Goal: Find specific page/section: Find specific page/section

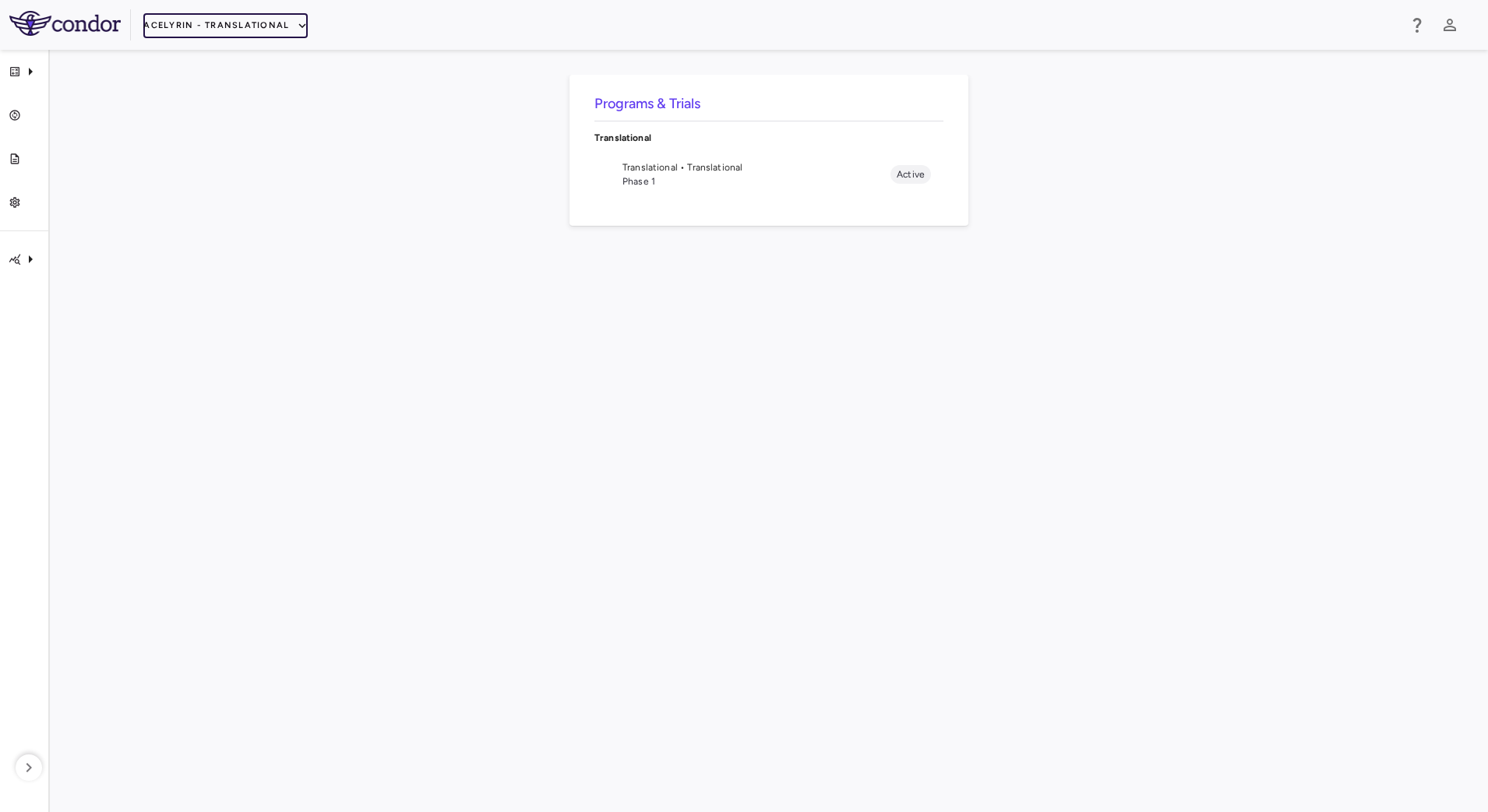
click at [222, 19] on button "Acelyrin - Translational" at bounding box center [225, 26] width 164 height 25
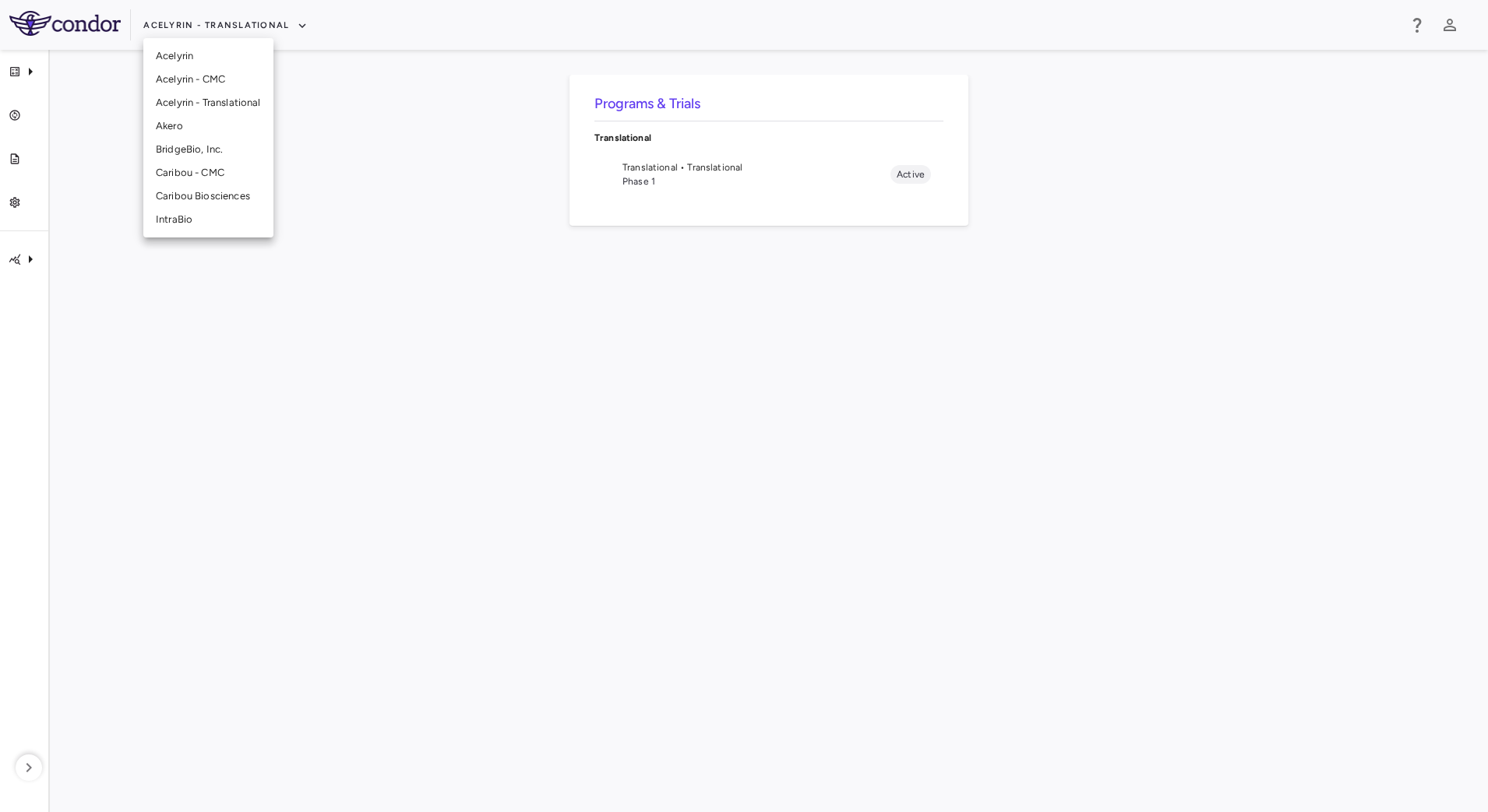
click at [171, 219] on li "IntraBio" at bounding box center [208, 220] width 130 height 23
click at [651, 169] on span "IB1001-303 • [MEDICAL_DATA][GEOGRAPHIC_DATA]" at bounding box center [756, 168] width 268 height 14
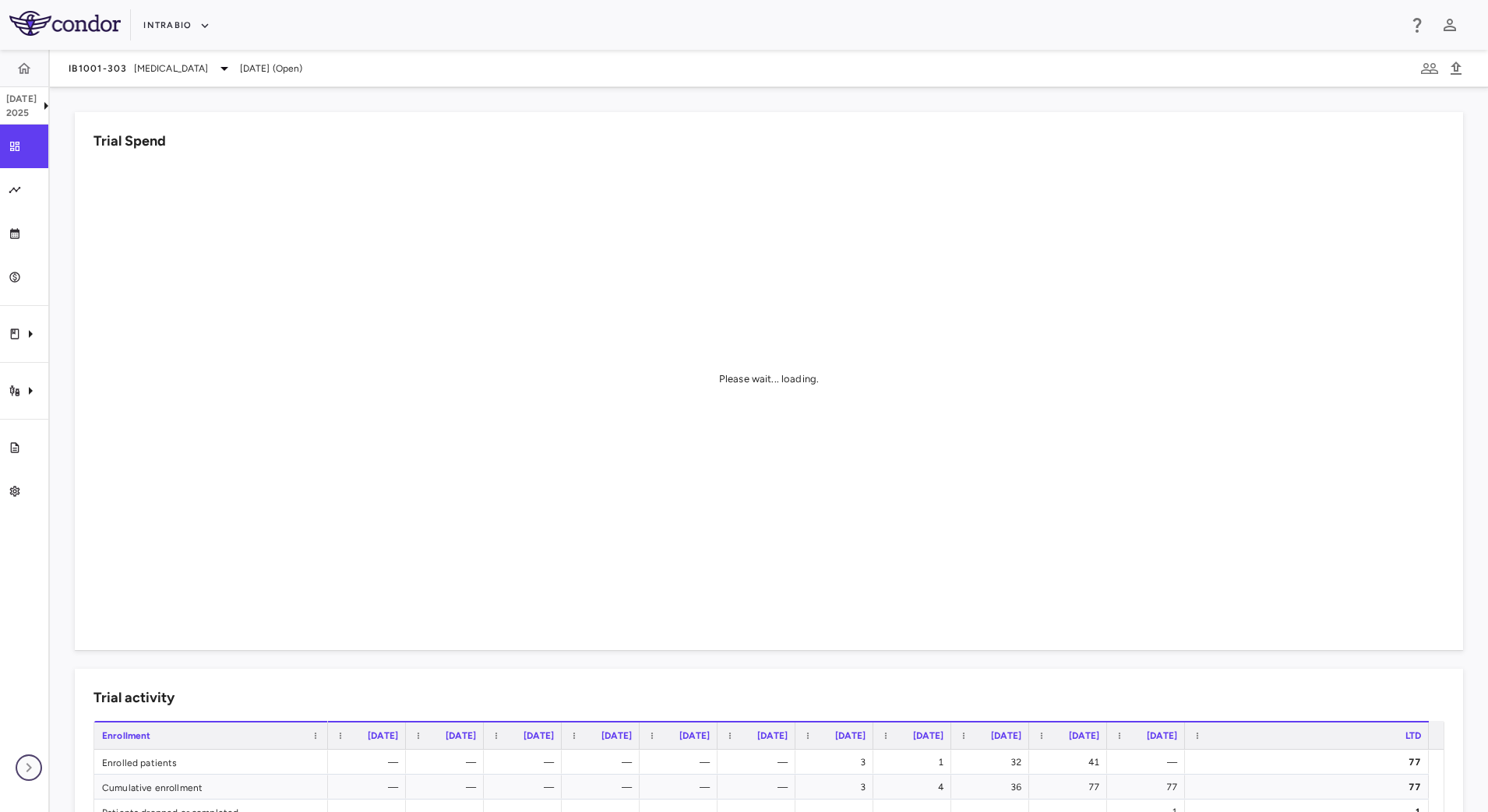
click at [25, 765] on icon "button" at bounding box center [29, 768] width 19 height 19
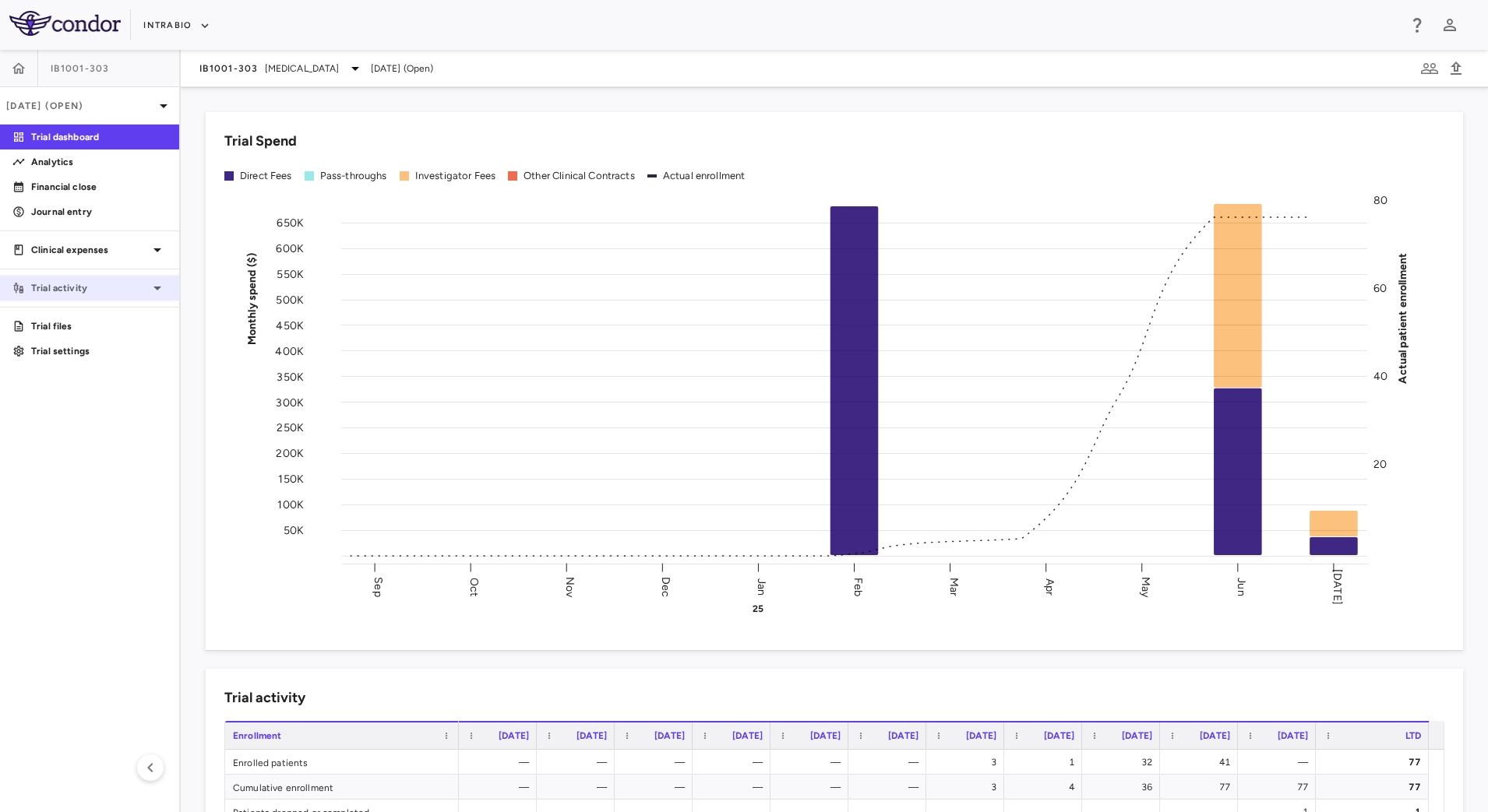
click at [143, 291] on p "Trial activity" at bounding box center [90, 288] width 117 height 14
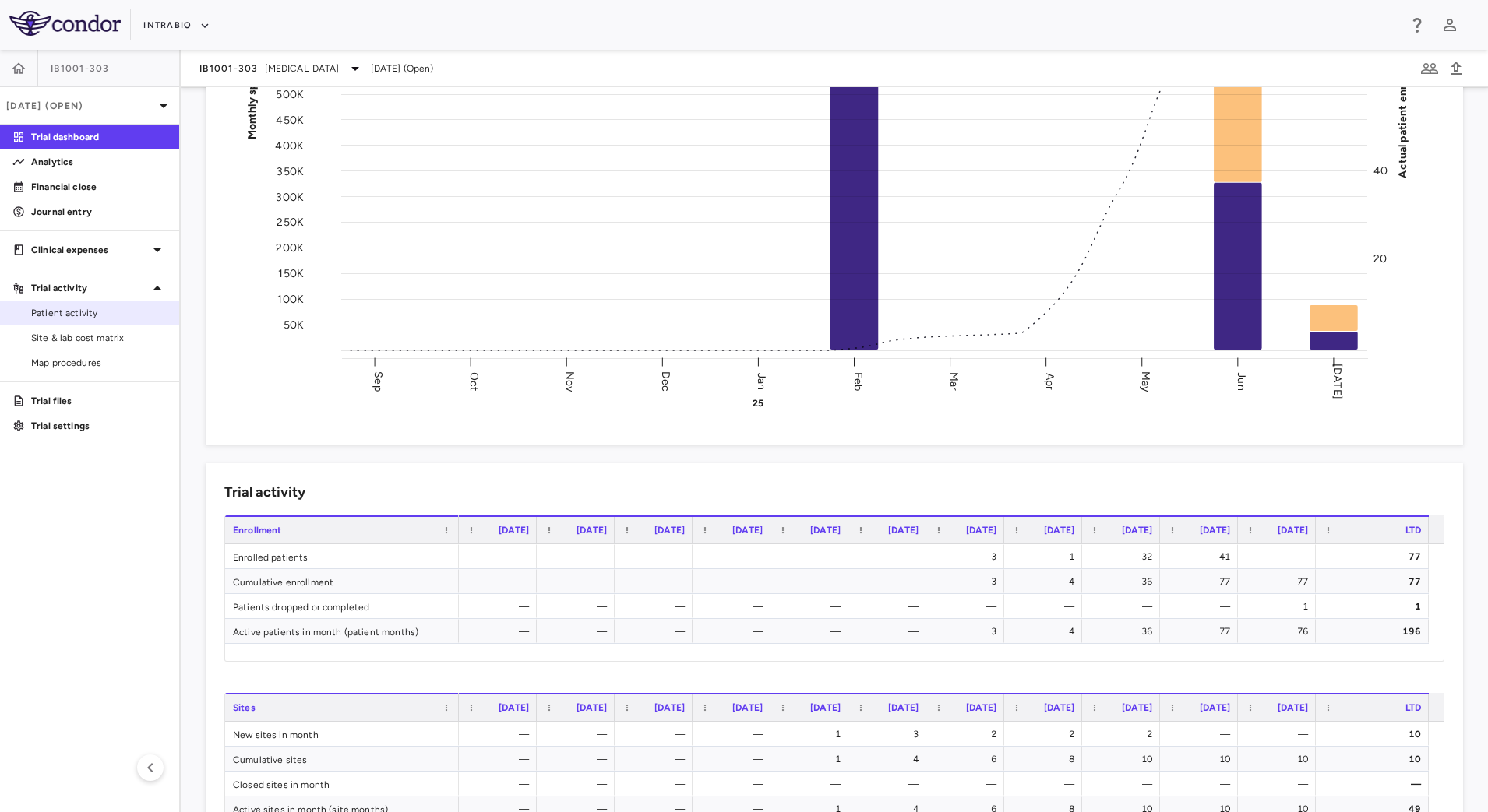
scroll to position [195, 0]
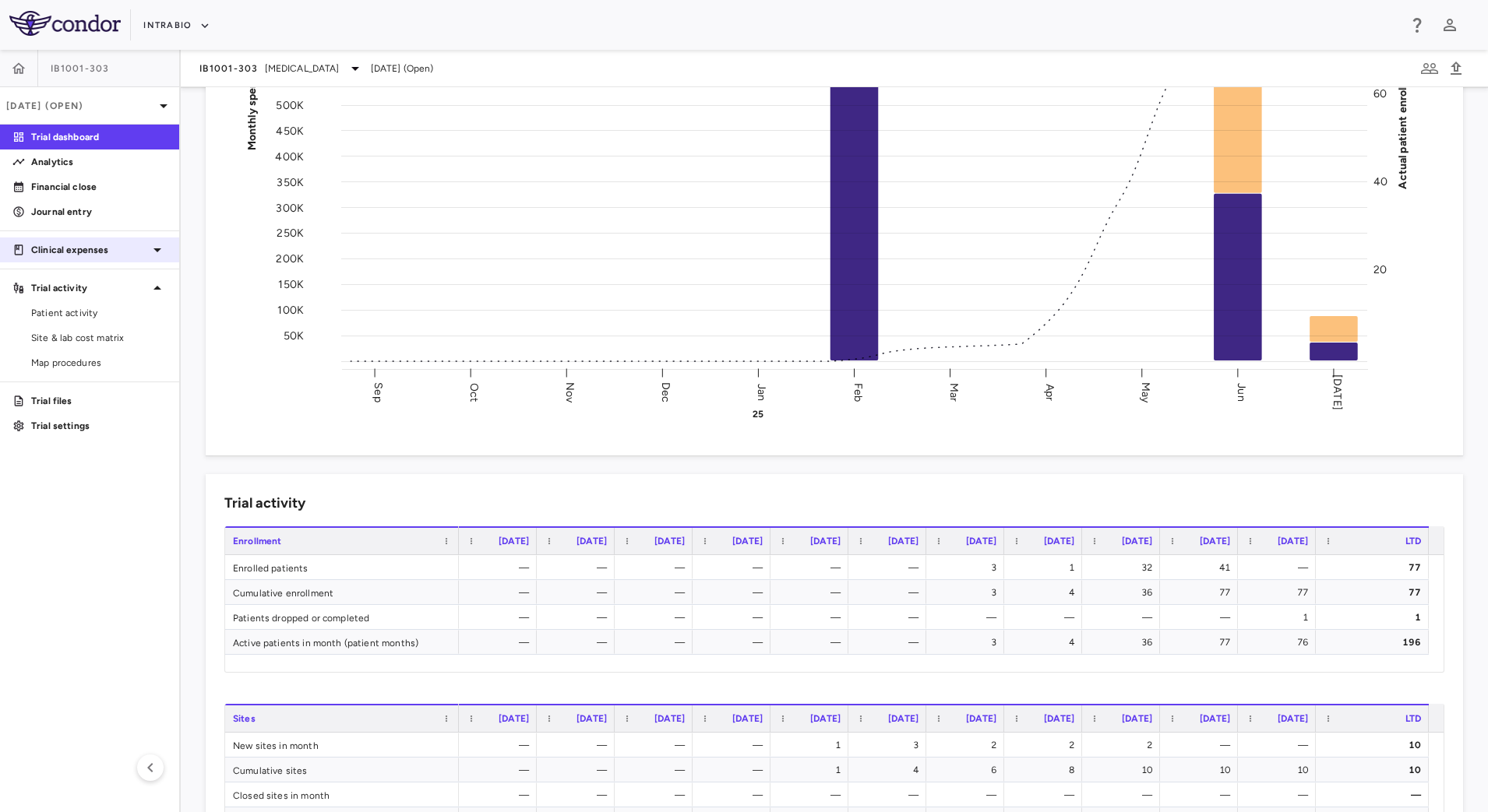
click at [140, 250] on p "Clinical expenses" at bounding box center [90, 250] width 117 height 14
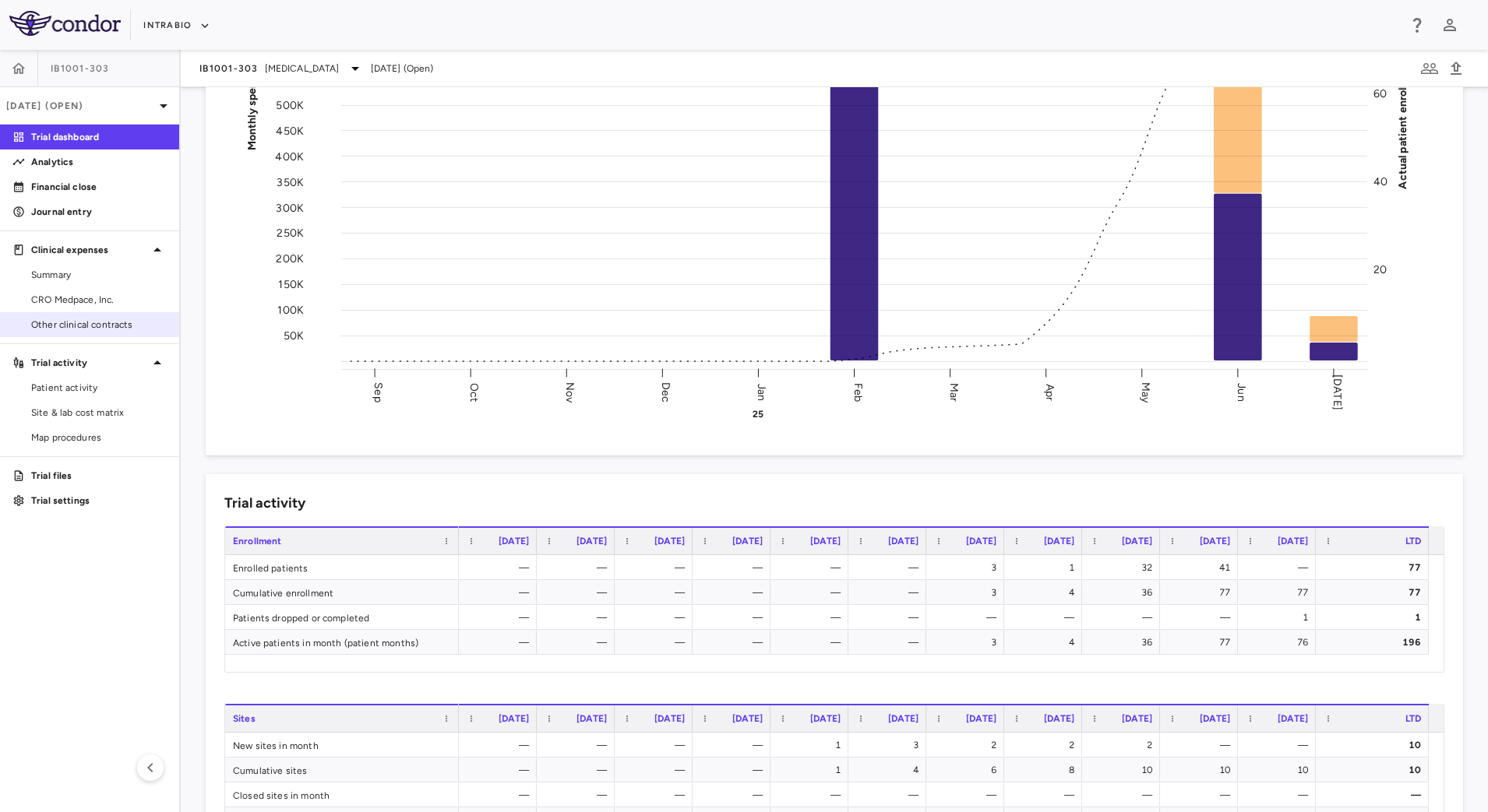
click at [85, 320] on span "Other clinical contracts" at bounding box center [99, 325] width 136 height 14
